Goal: Task Accomplishment & Management: Use online tool/utility

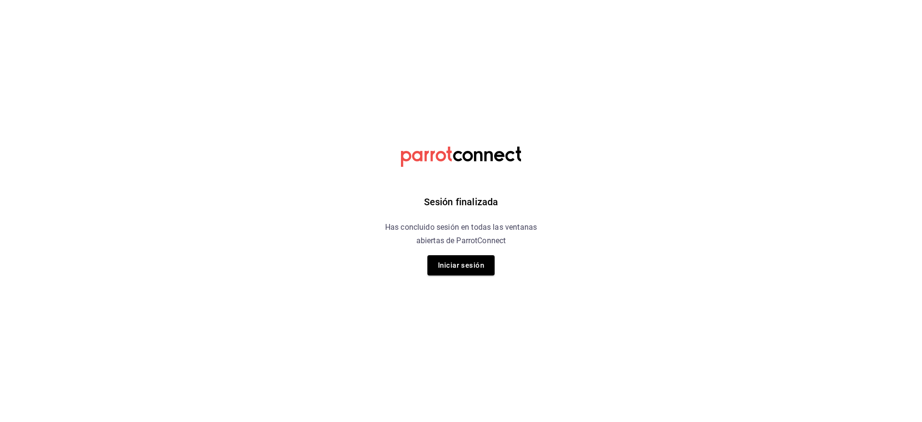
drag, startPoint x: 464, startPoint y: 268, endPoint x: 385, endPoint y: 2, distance: 277.8
click at [465, 268] on button "Iniciar sesión" at bounding box center [460, 265] width 67 height 20
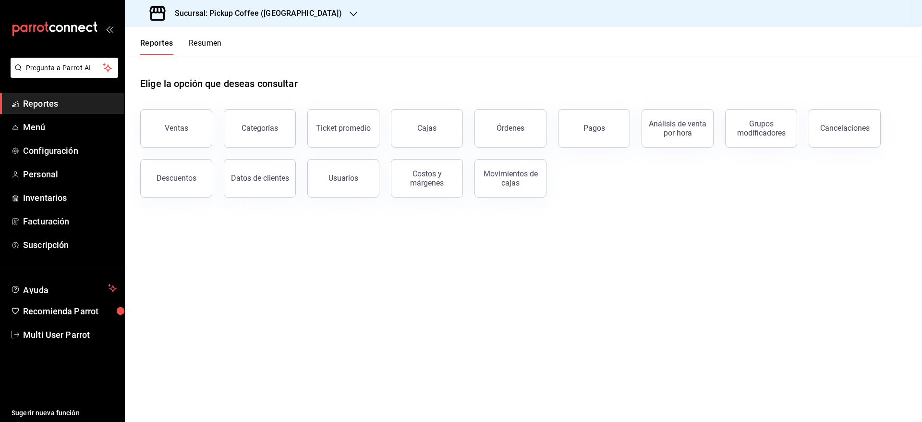
click at [544, 228] on main "Elige la opción que deseas consultar Ventas Categorías Ticket promedio Cajas Ór…" at bounding box center [523, 238] width 797 height 367
click at [201, 37] on div "Reportes Resumen" at bounding box center [173, 41] width 97 height 28
click at [207, 44] on button "Resumen" at bounding box center [205, 46] width 33 height 16
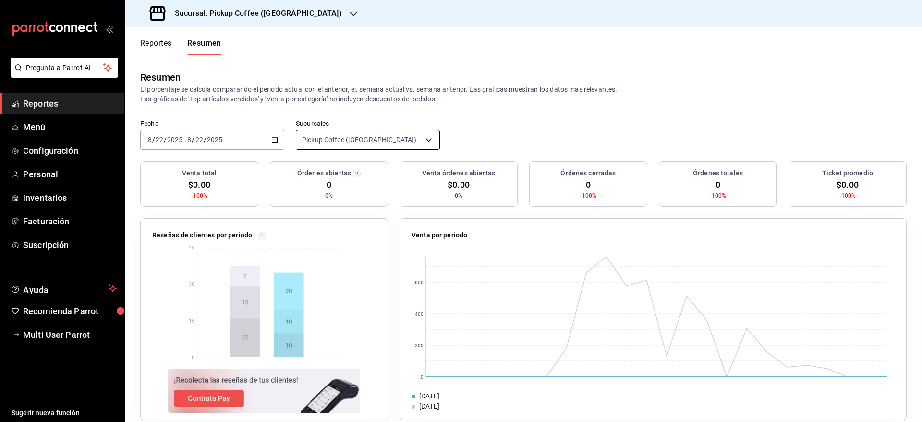
click at [376, 140] on body "Pregunta a Parrot AI Reportes Menú Configuración Personal Inventarios Facturaci…" at bounding box center [461, 211] width 922 height 422
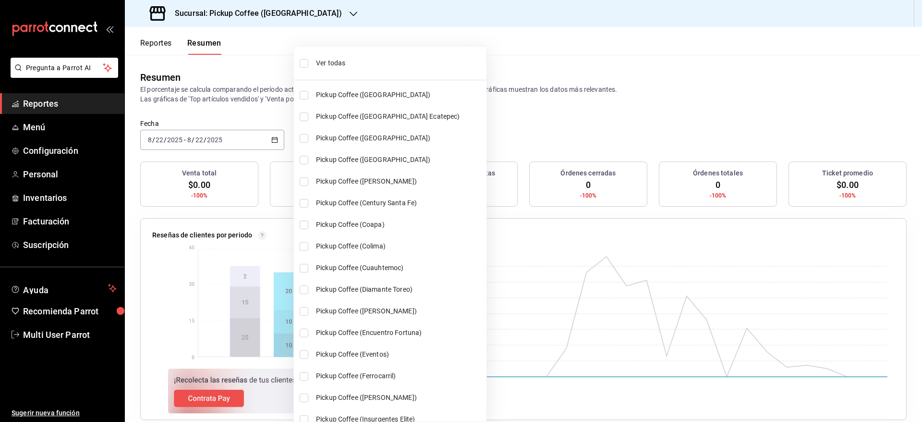
click at [307, 62] on input "checkbox" at bounding box center [304, 63] width 9 height 9
checkbox input "true"
type input "[object Object],[object Object],[object Object],[object Object],[object Object]…"
checkbox input "true"
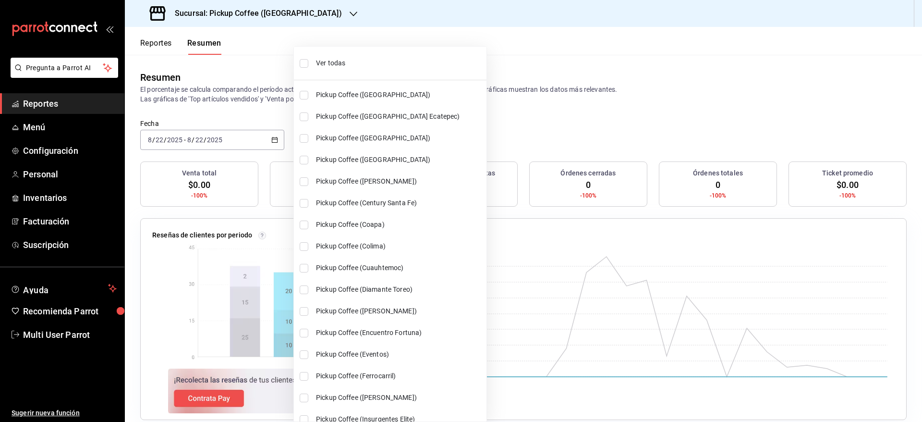
checkbox input "true"
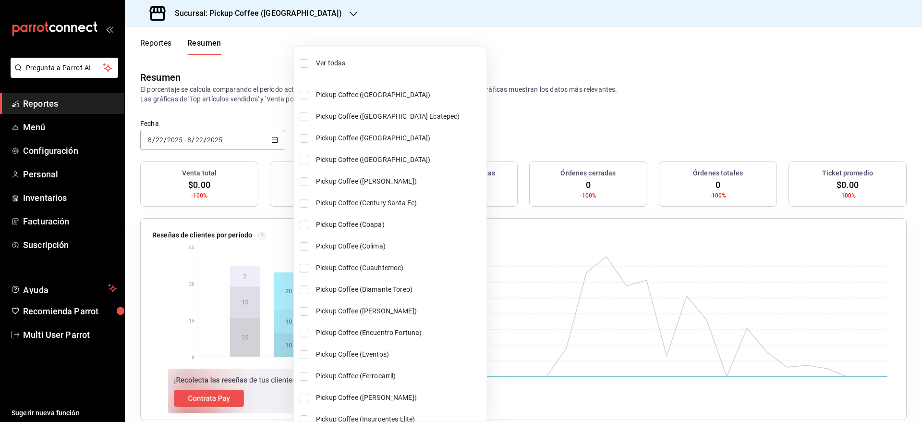
checkbox input "true"
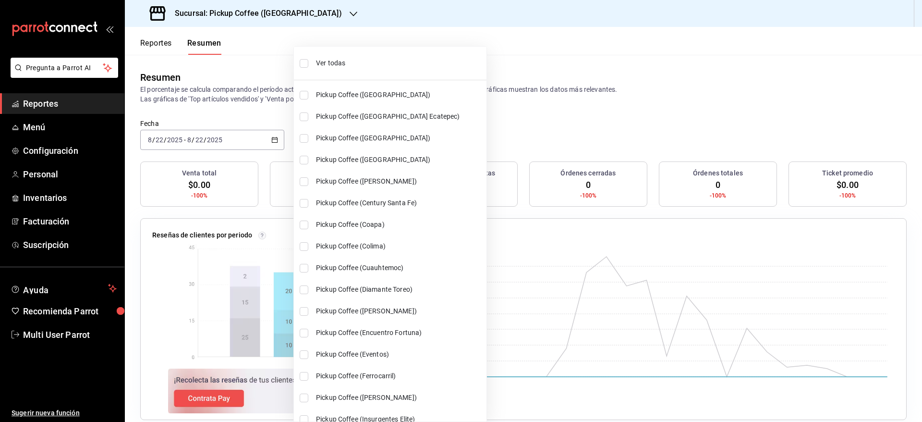
checkbox input "true"
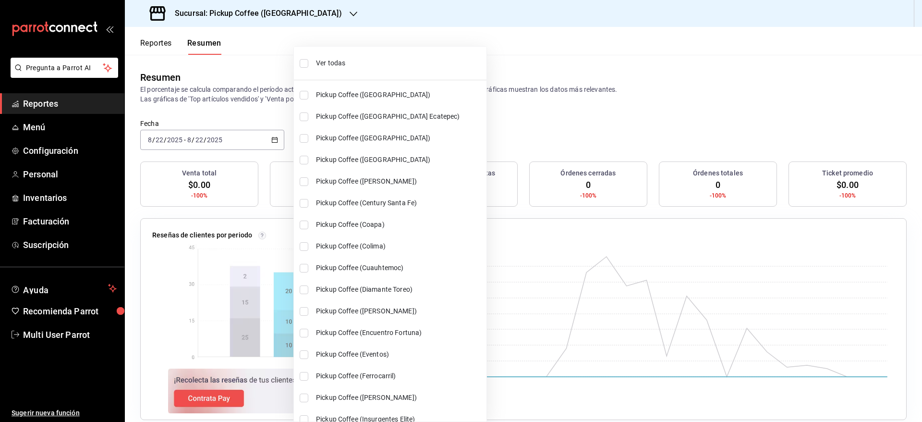
checkbox input "true"
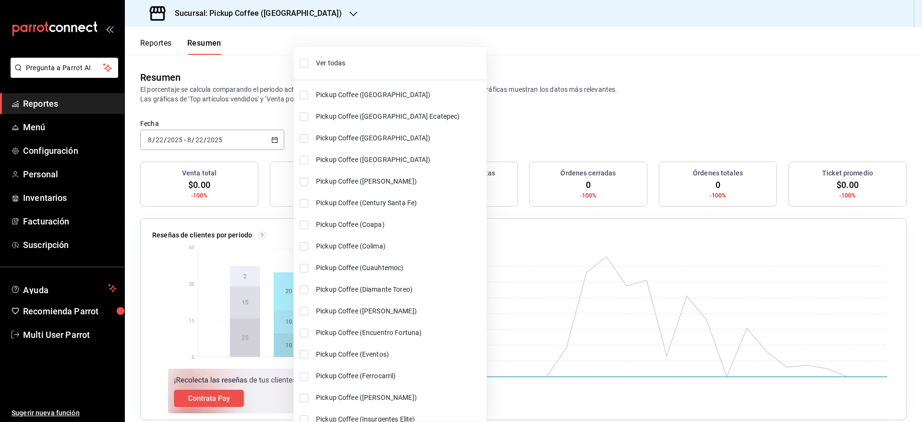
checkbox input "true"
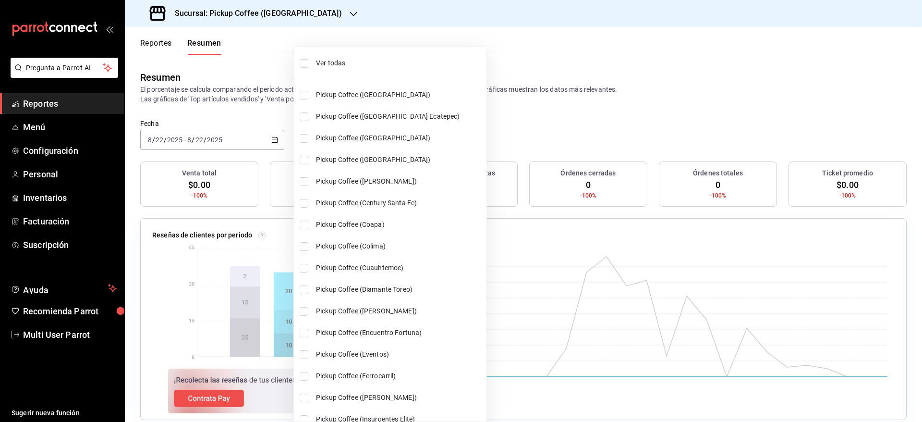
checkbox input "true"
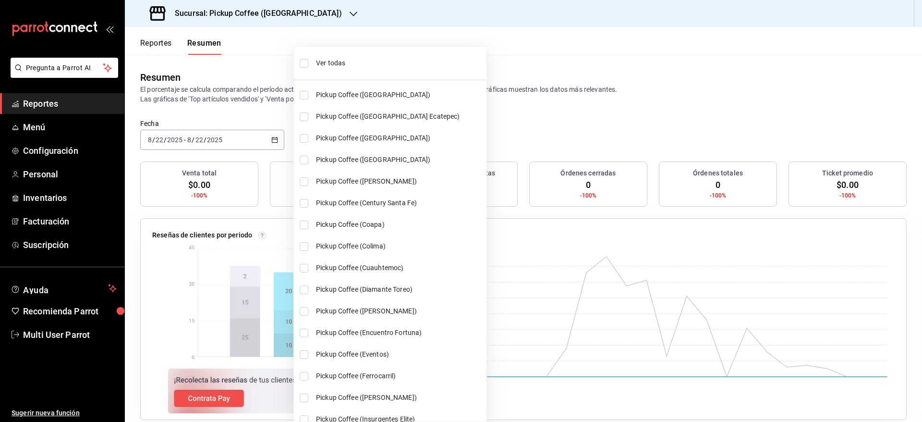
checkbox input "true"
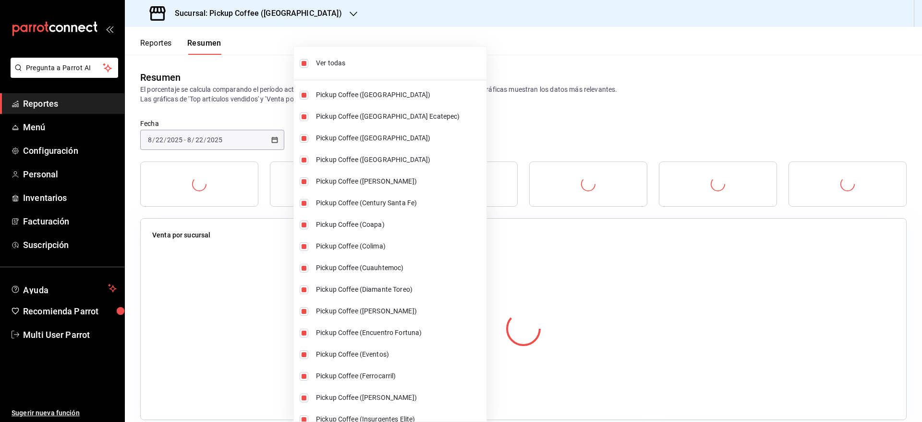
click at [462, 58] on div at bounding box center [461, 211] width 922 height 422
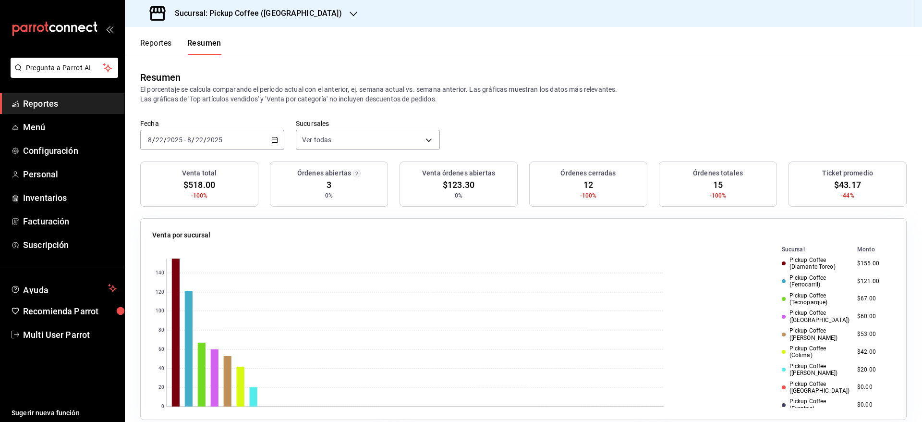
click at [272, 139] on \(Stroke\) "button" at bounding box center [274, 139] width 5 height 0
click at [200, 196] on li "Ayer" at bounding box center [186, 191] width 90 height 22
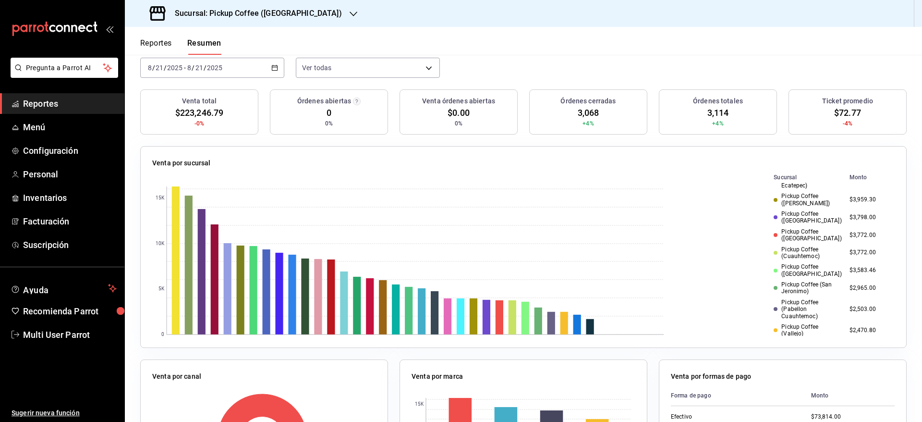
scroll to position [377, 0]
